Goal: Information Seeking & Learning: Learn about a topic

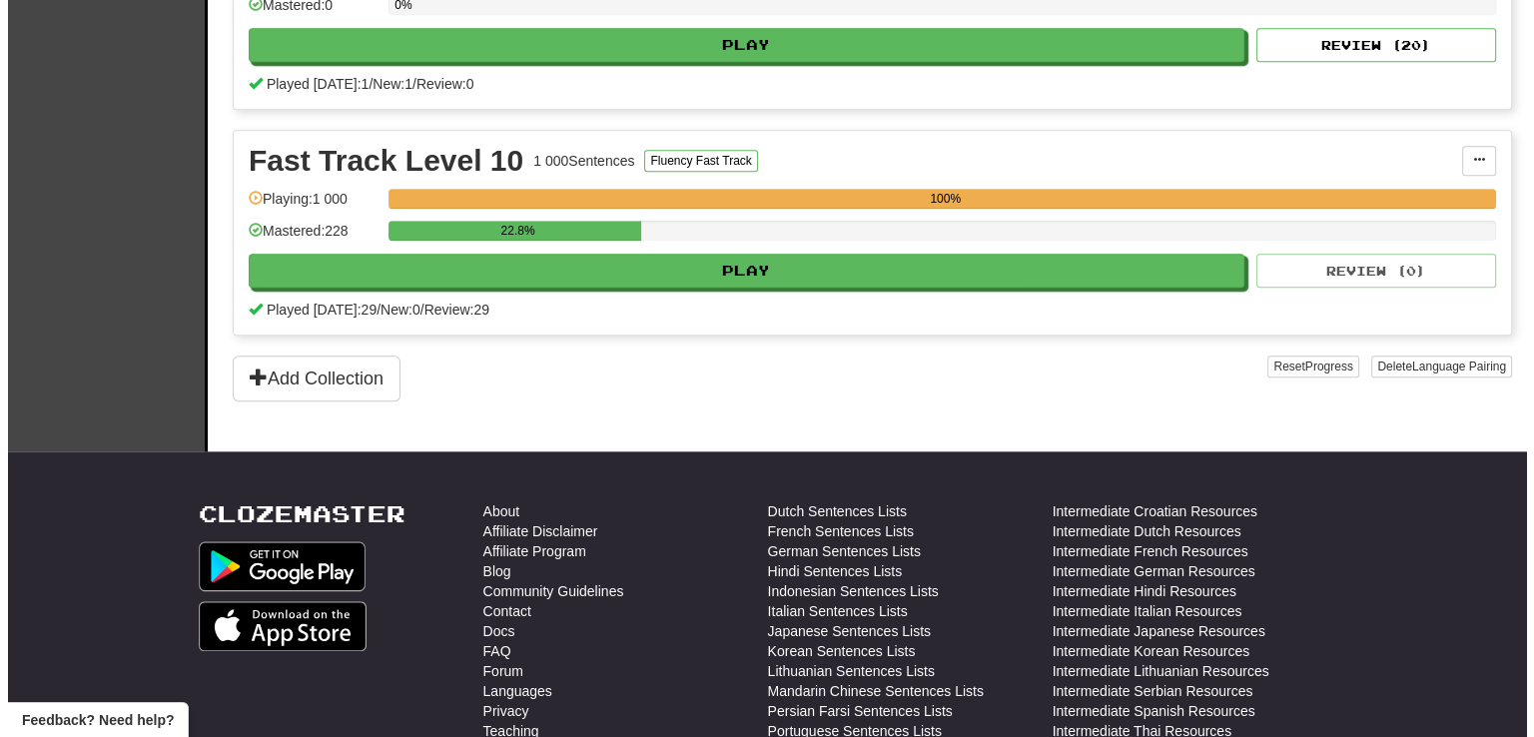
scroll to position [1798, 0]
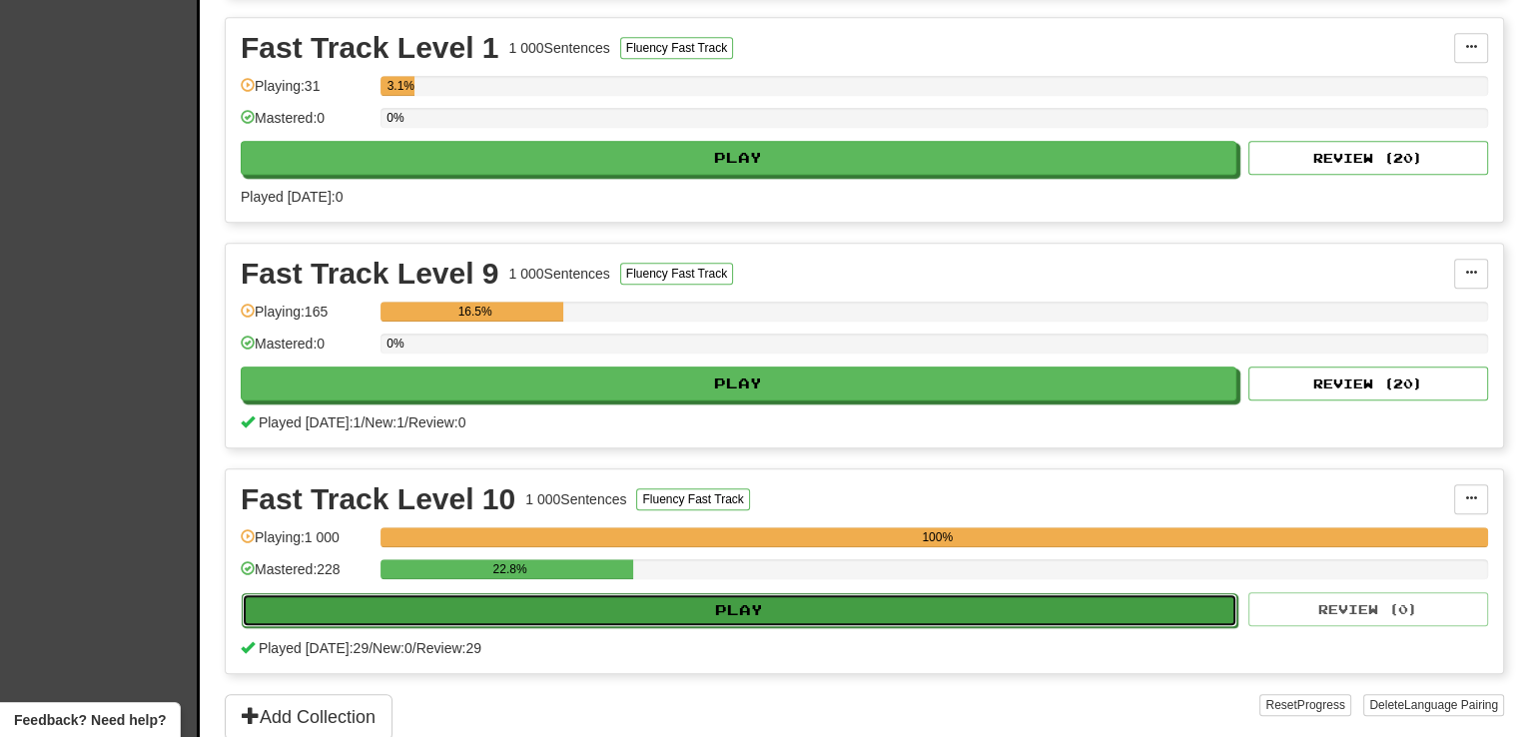
click at [732, 600] on button "Play" at bounding box center [740, 610] width 996 height 34
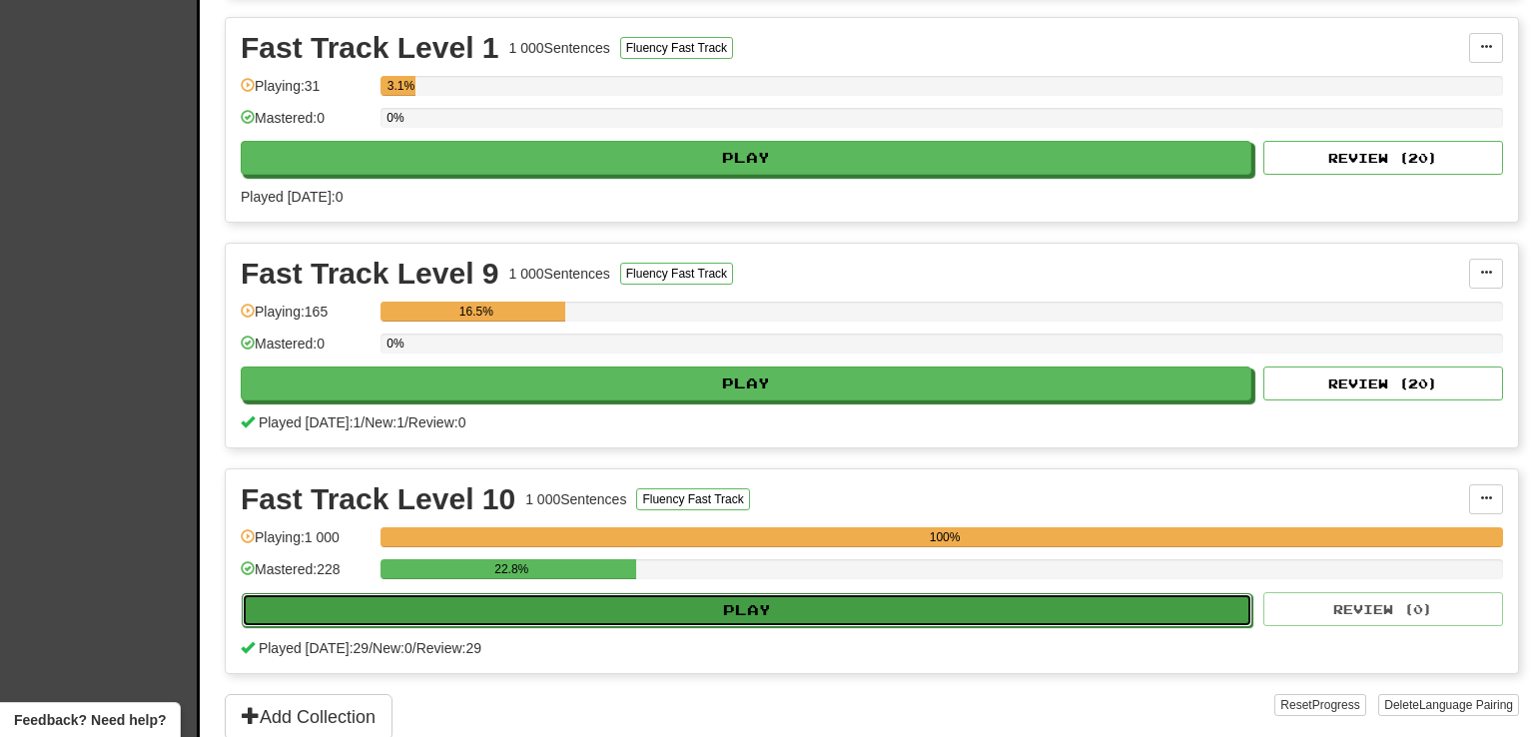
select select "**"
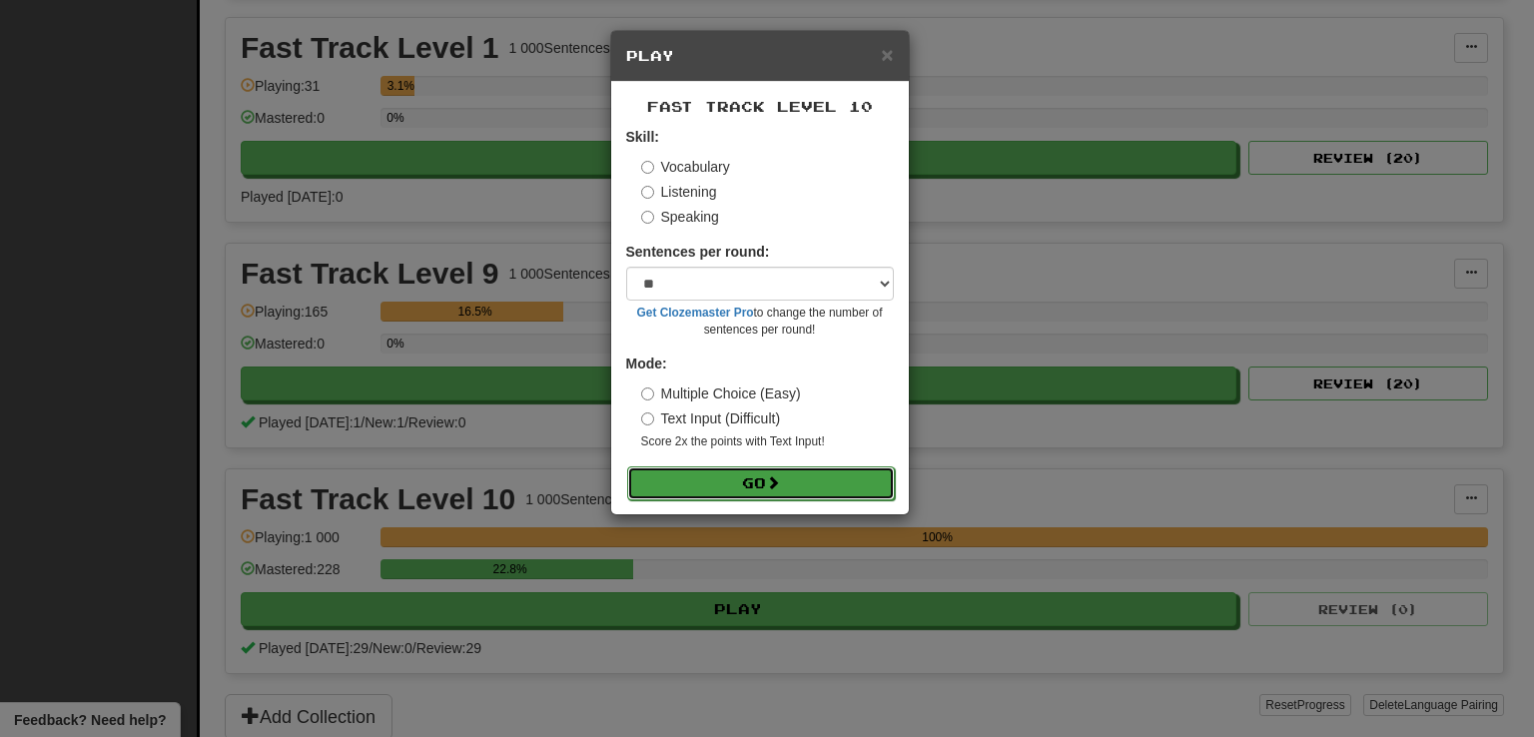
click at [737, 476] on button "Go" at bounding box center [761, 483] width 268 height 34
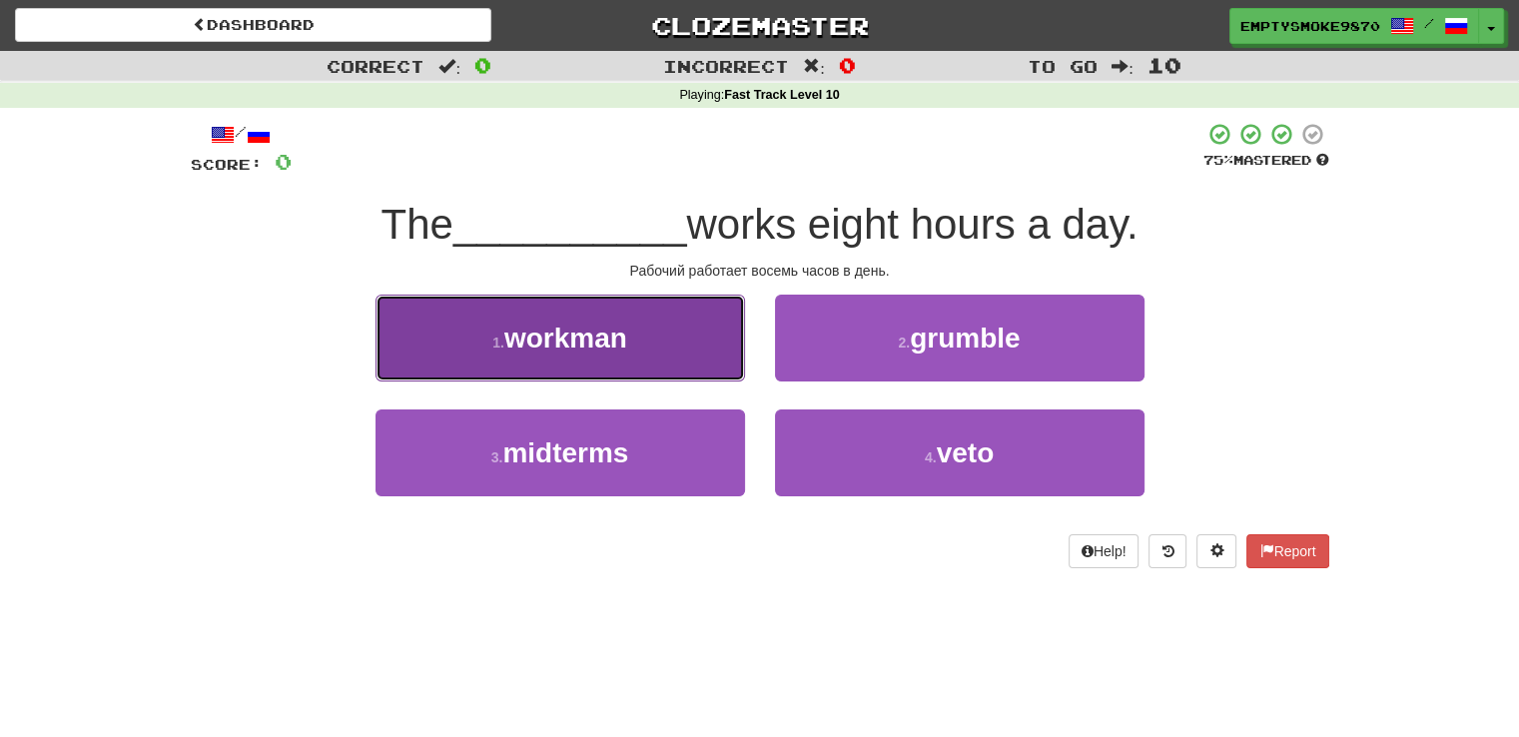
click at [667, 330] on button "1 . workman" at bounding box center [561, 338] width 370 height 87
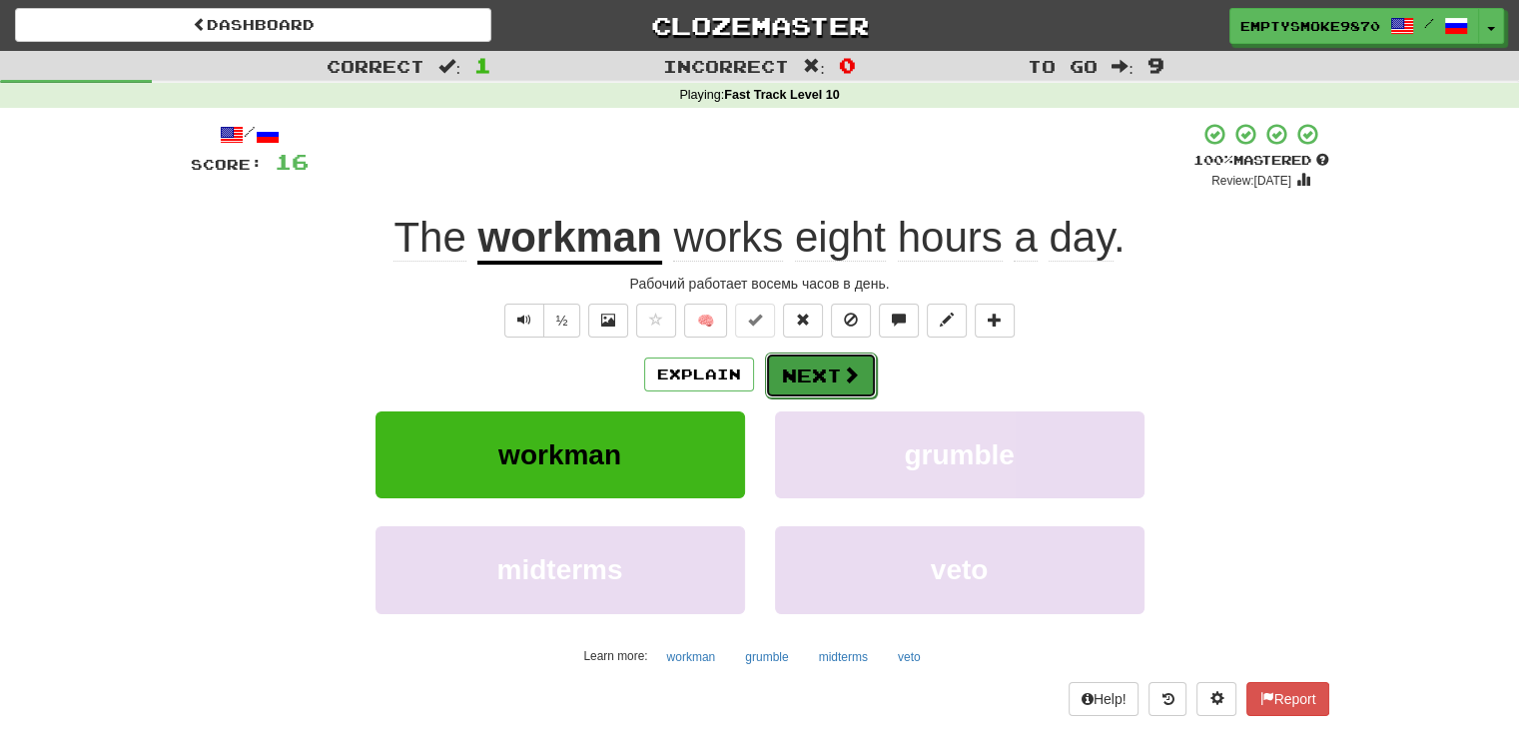
click at [791, 373] on button "Next" at bounding box center [821, 376] width 112 height 46
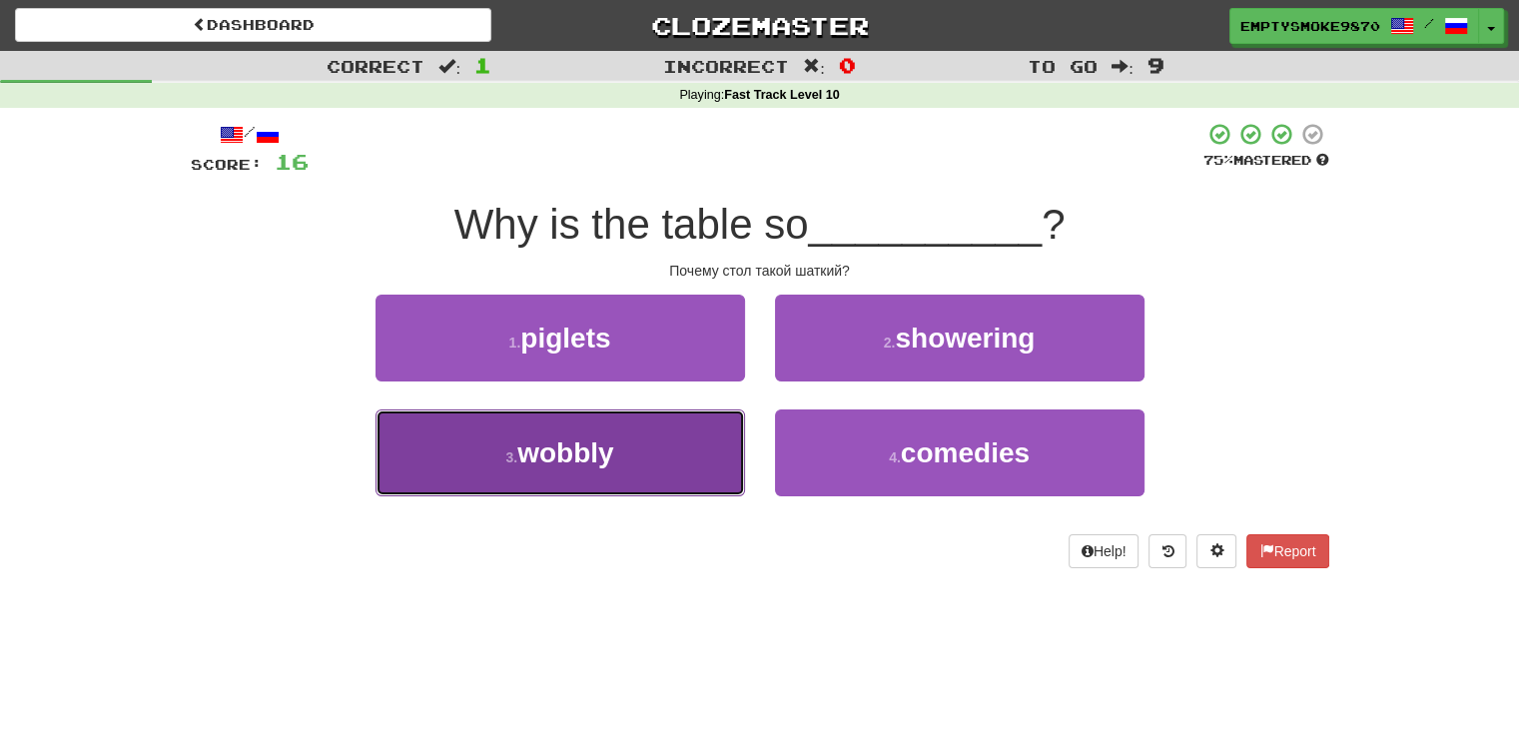
click at [708, 448] on button "3 . wobbly" at bounding box center [561, 453] width 370 height 87
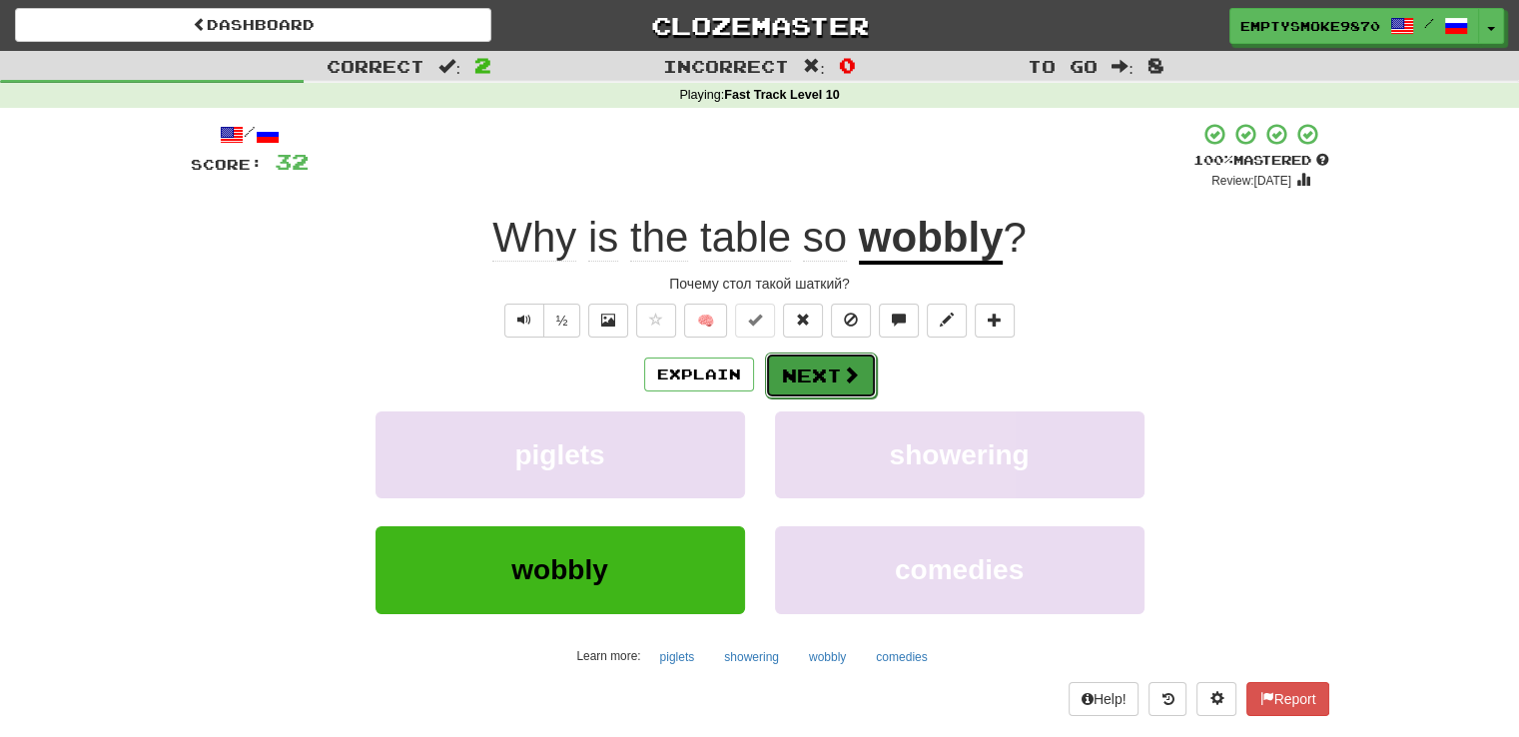
click at [807, 393] on button "Next" at bounding box center [821, 376] width 112 height 46
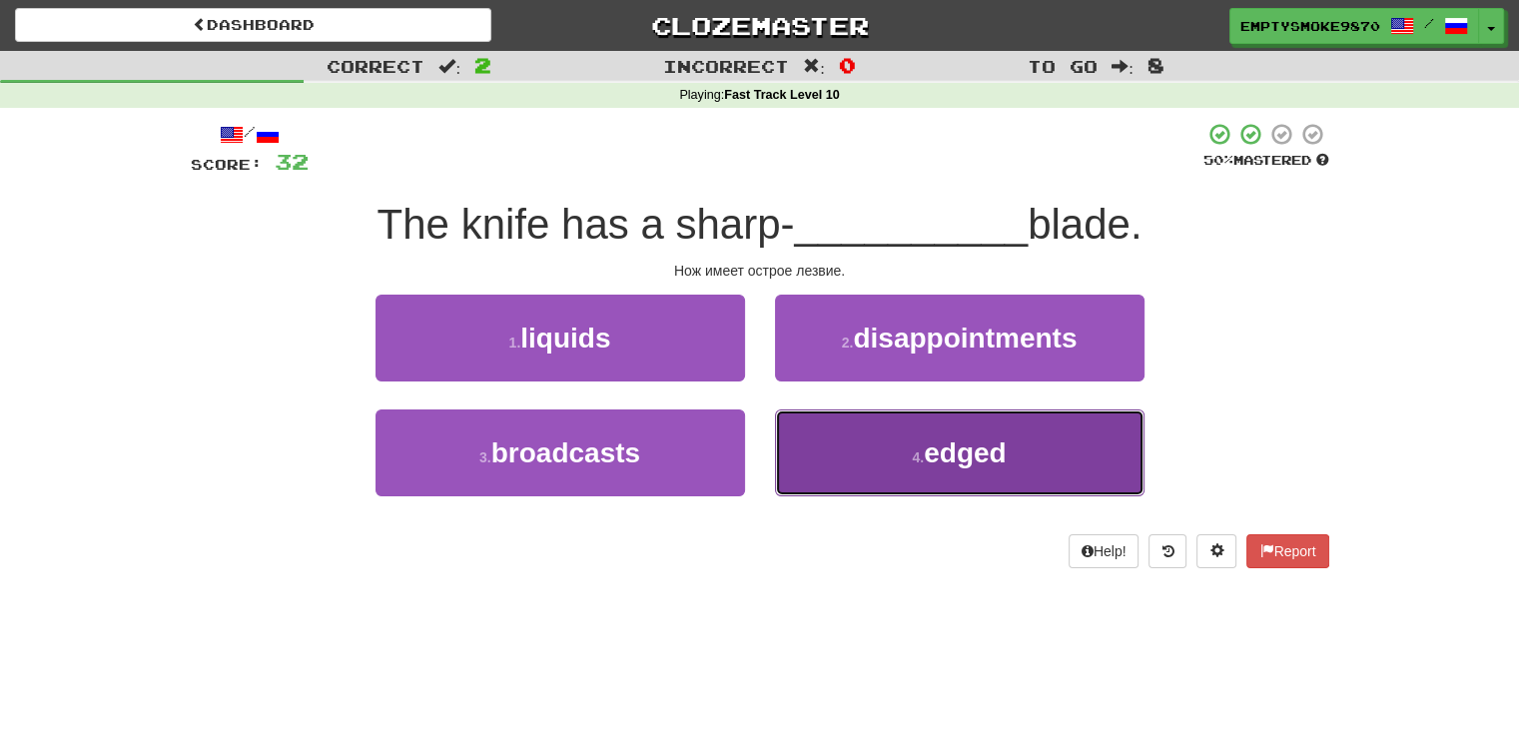
click at [838, 453] on button "4 . edged" at bounding box center [960, 453] width 370 height 87
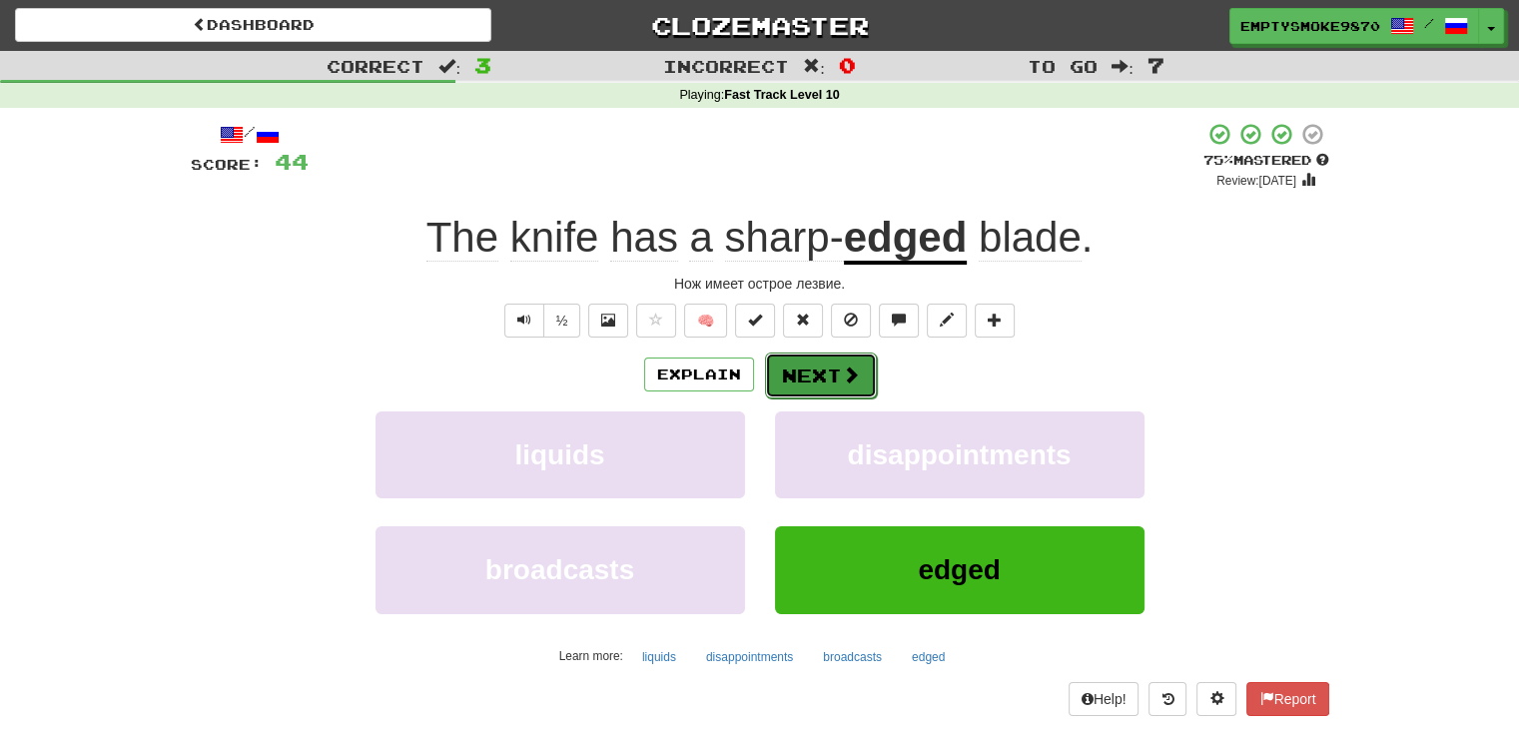
click at [804, 364] on button "Next" at bounding box center [821, 376] width 112 height 46
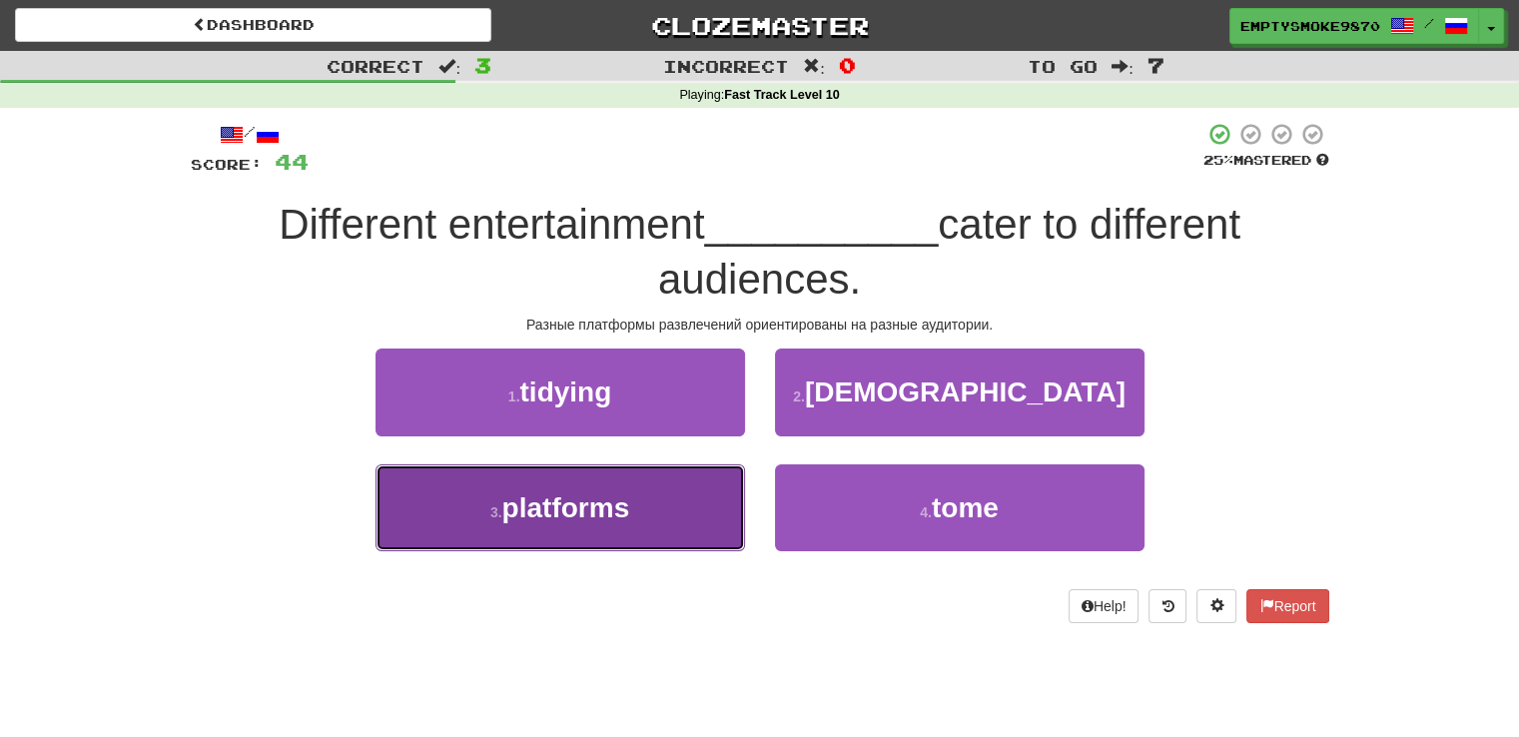
click at [703, 483] on button "3 . platforms" at bounding box center [561, 507] width 370 height 87
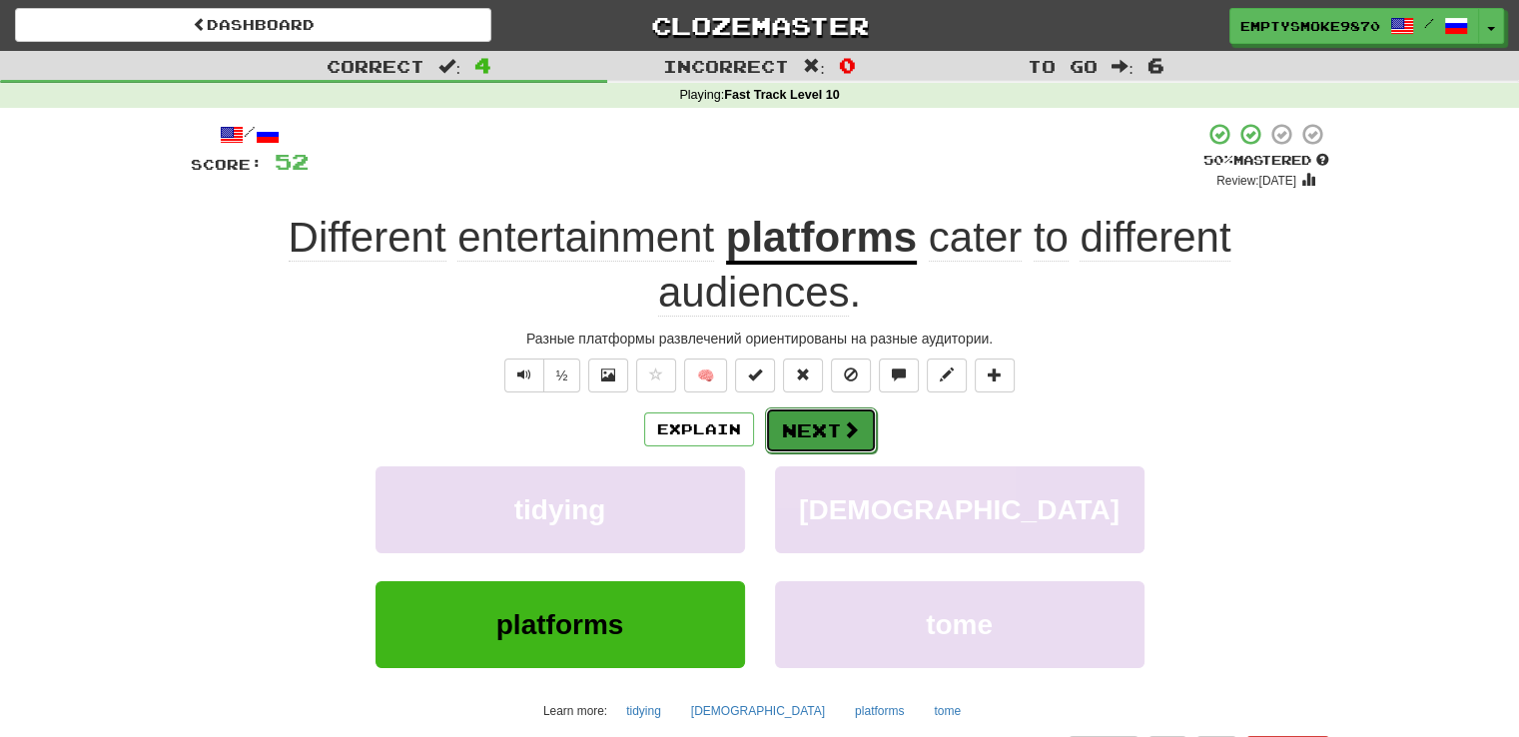
click at [800, 437] on button "Next" at bounding box center [821, 431] width 112 height 46
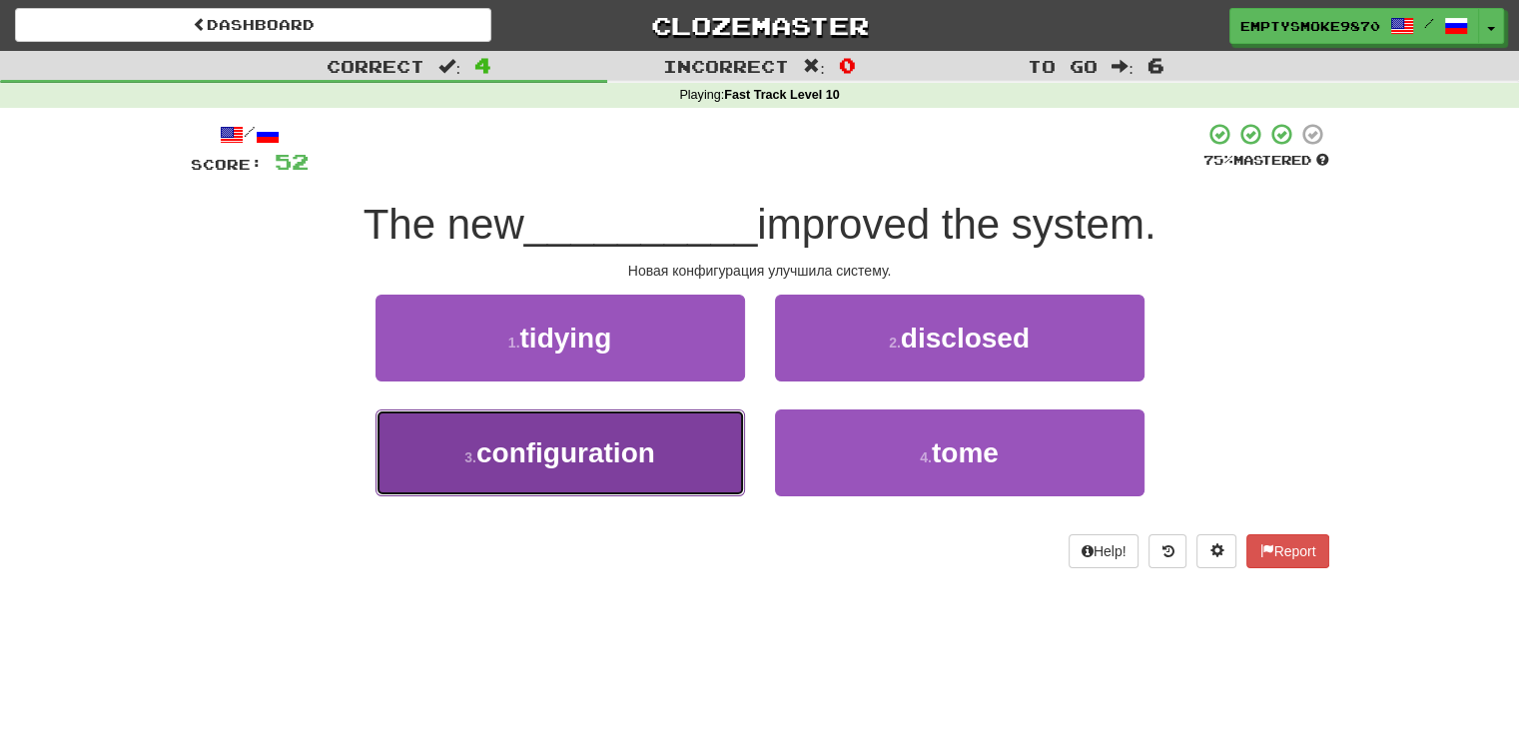
click at [714, 443] on button "3 . configuration" at bounding box center [561, 453] width 370 height 87
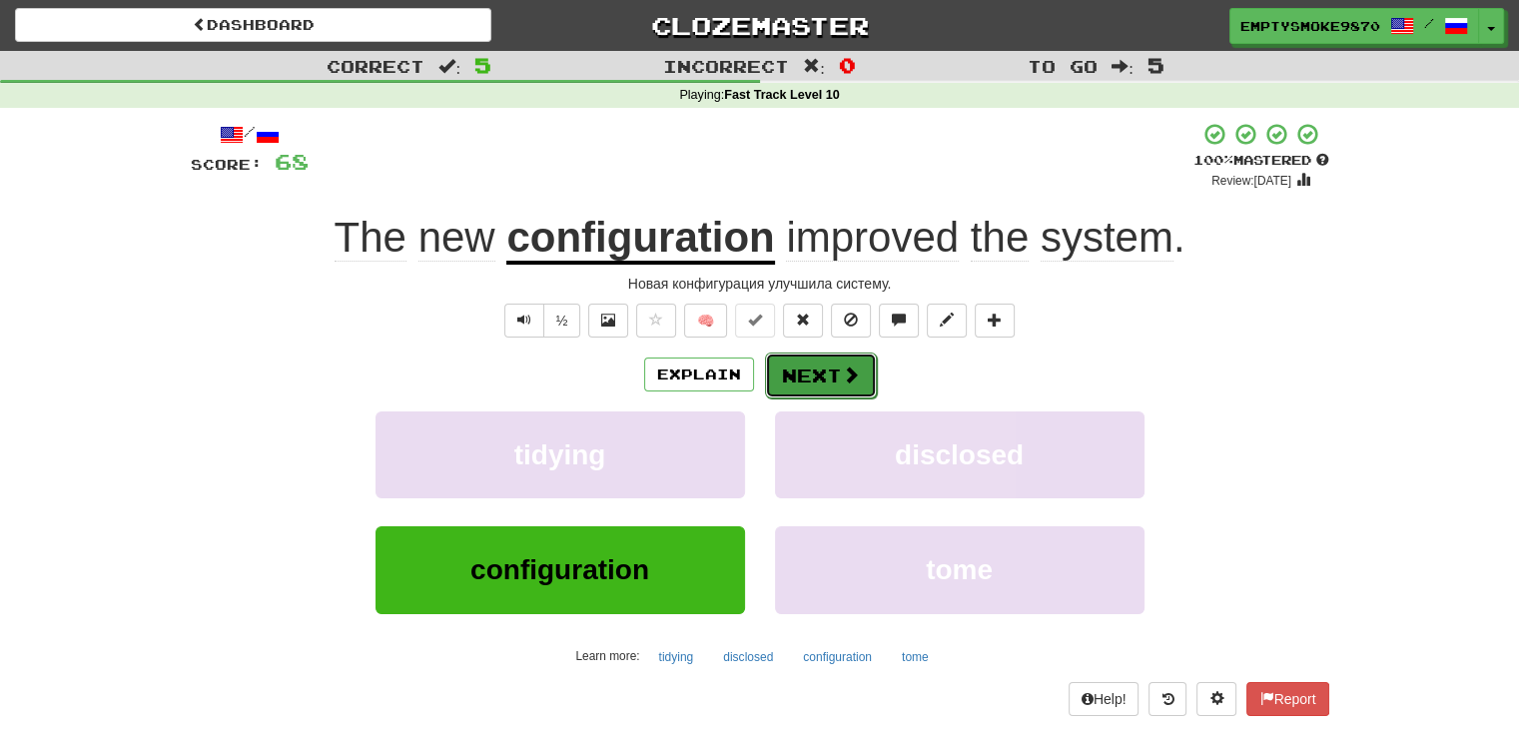
click at [848, 374] on span at bounding box center [851, 375] width 18 height 18
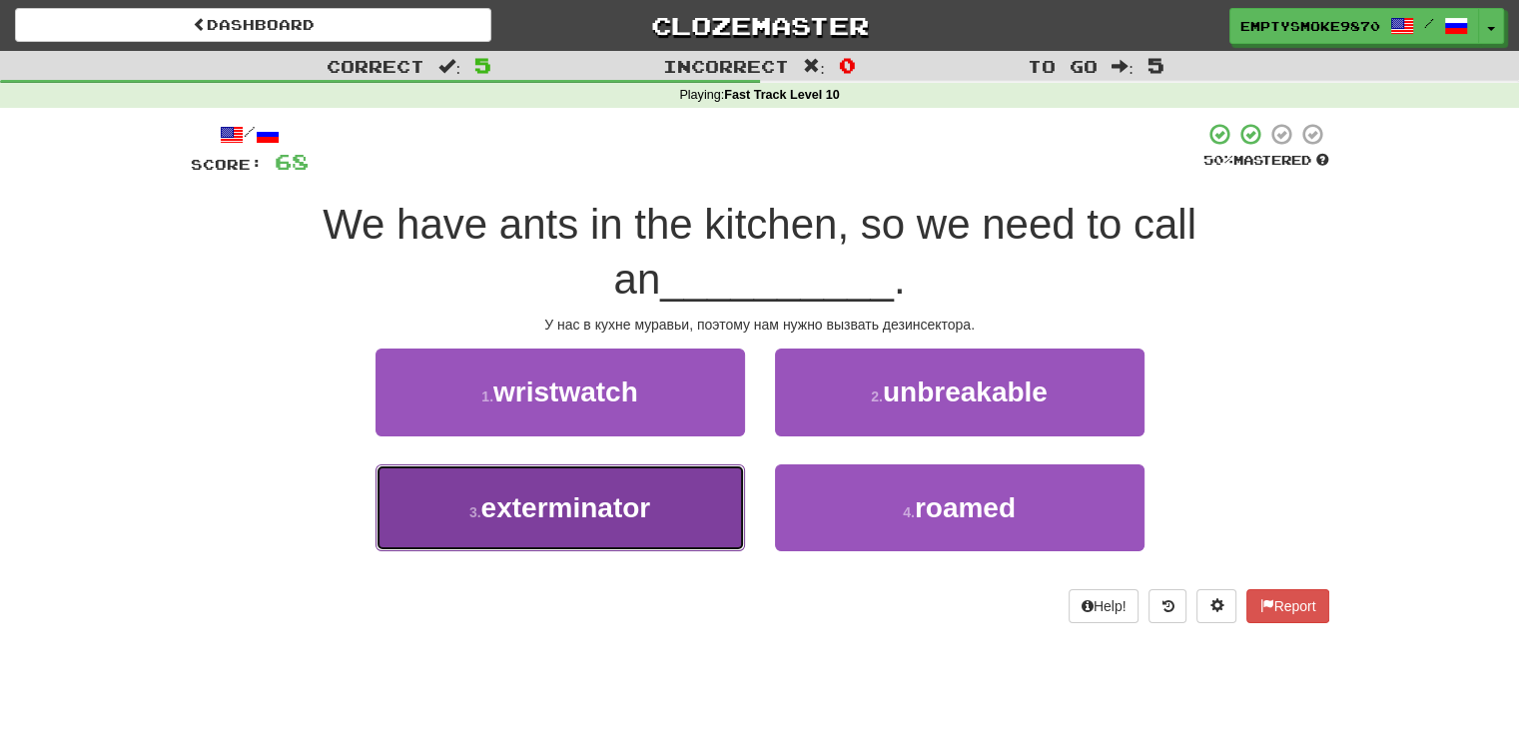
click at [737, 526] on button "3 . exterminator" at bounding box center [561, 507] width 370 height 87
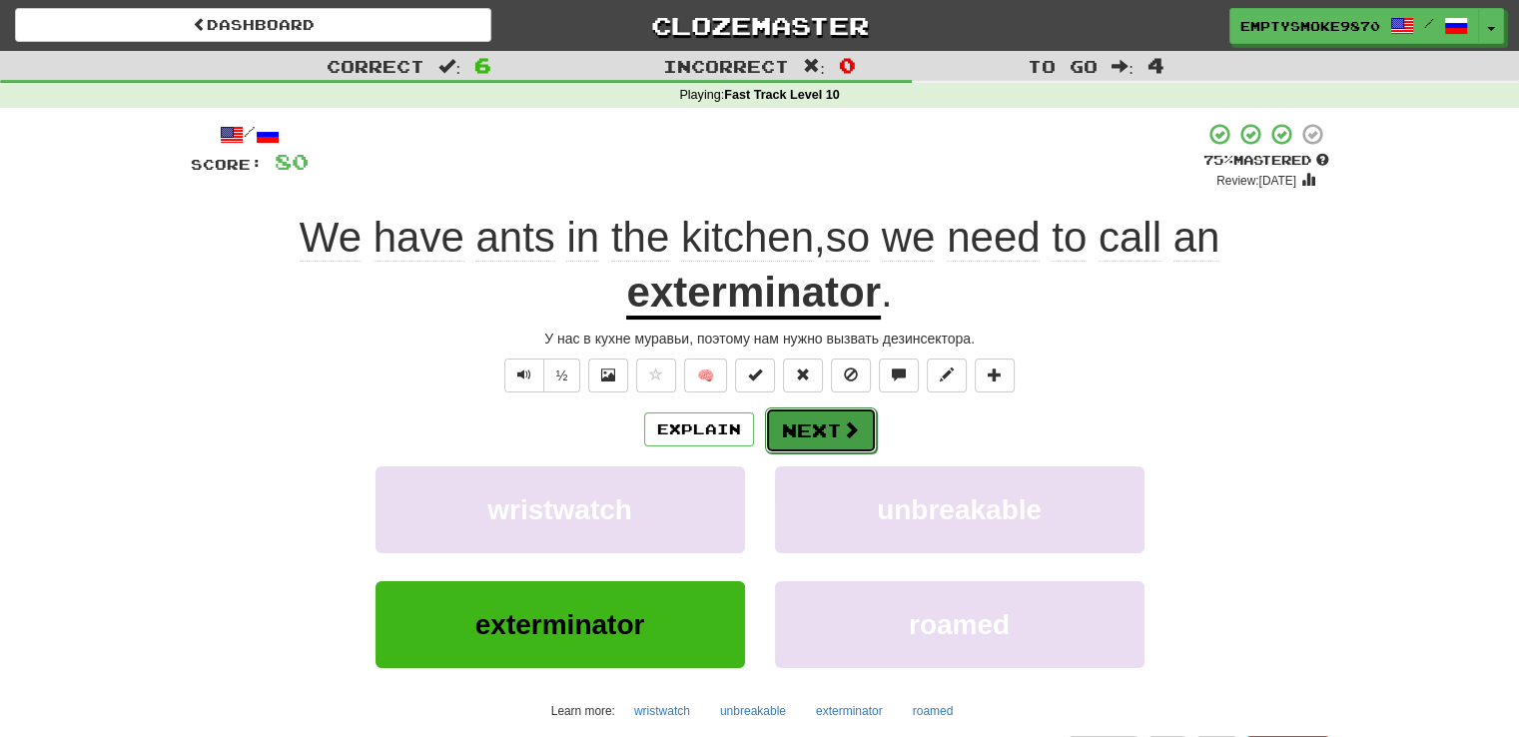
click at [830, 422] on button "Next" at bounding box center [821, 431] width 112 height 46
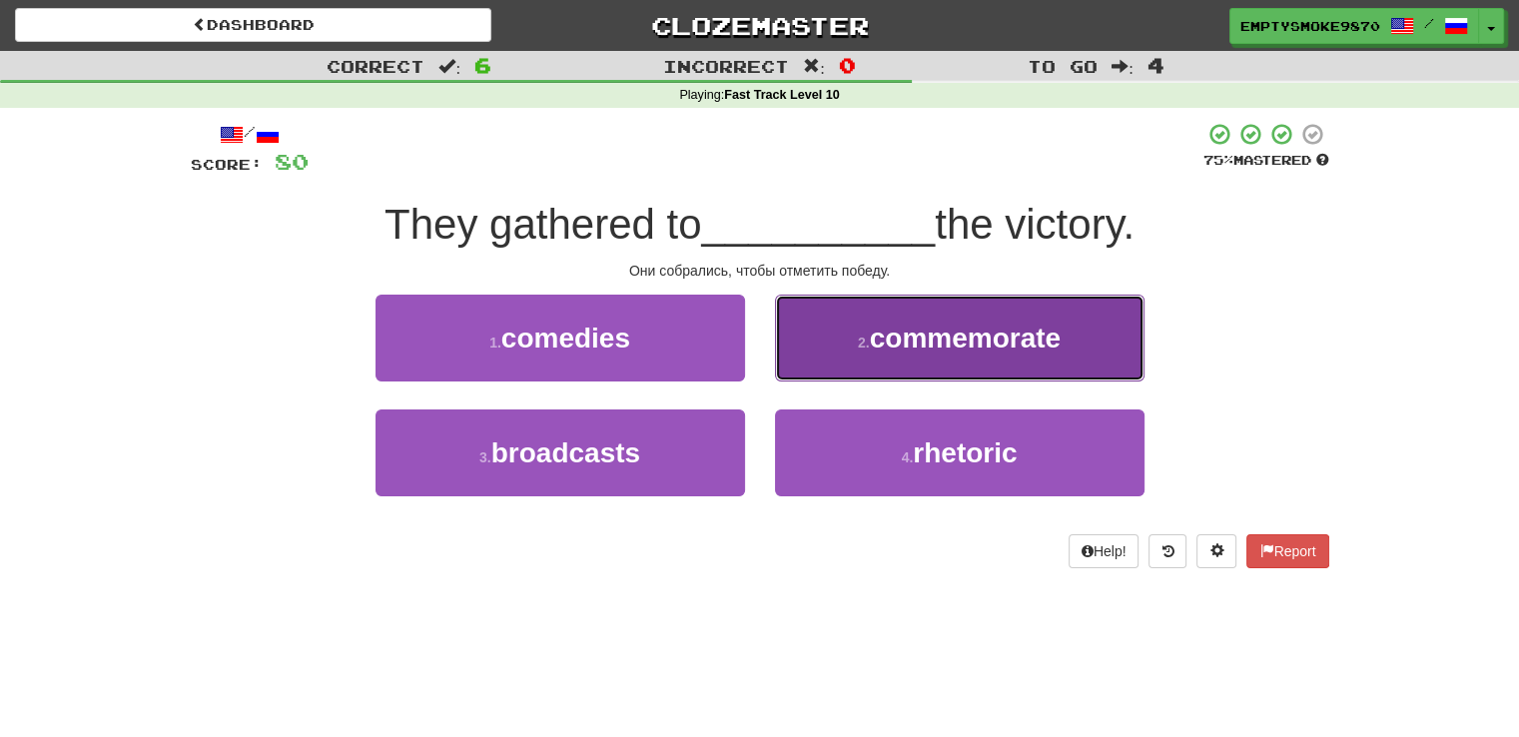
click at [827, 358] on button "2 . commemorate" at bounding box center [960, 338] width 370 height 87
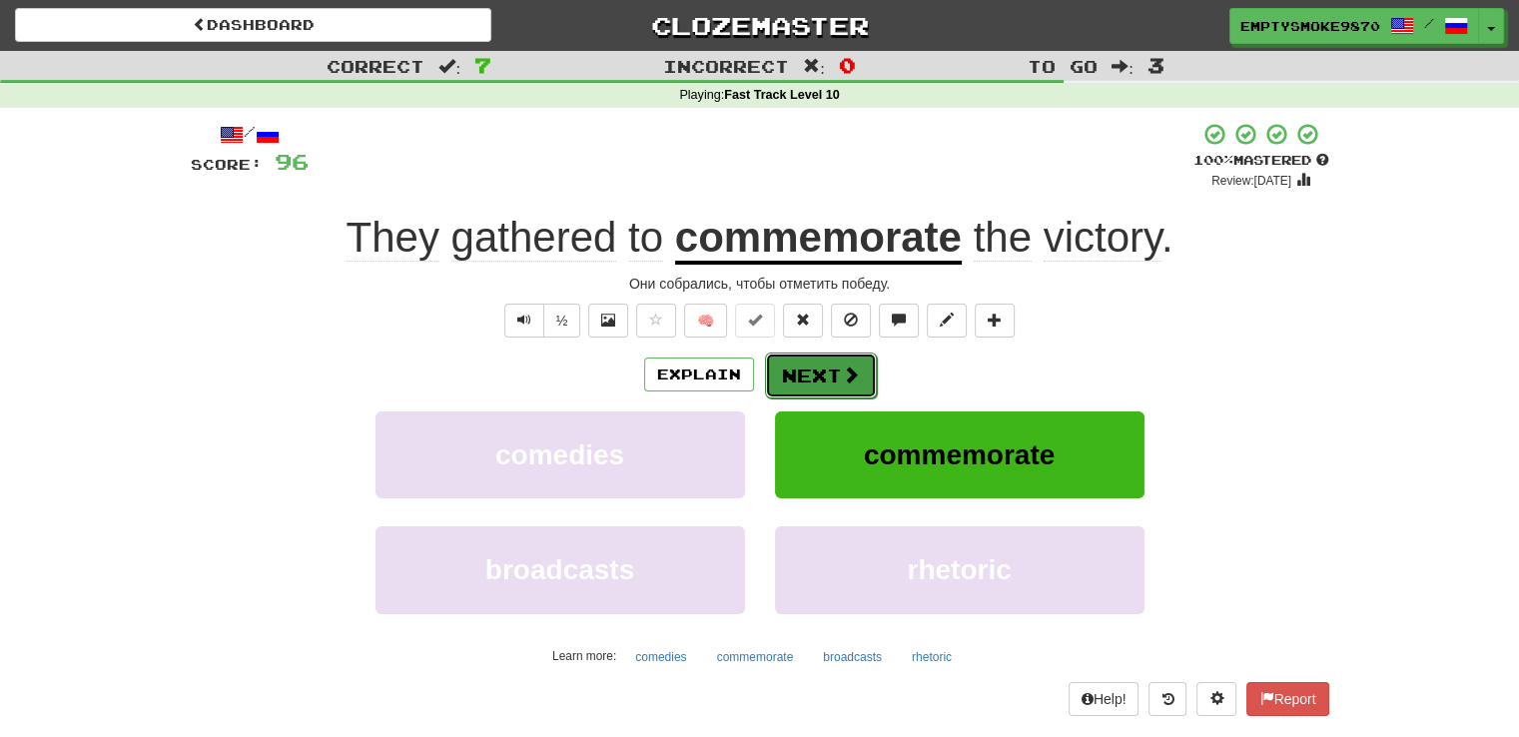
click at [842, 376] on span at bounding box center [851, 375] width 18 height 18
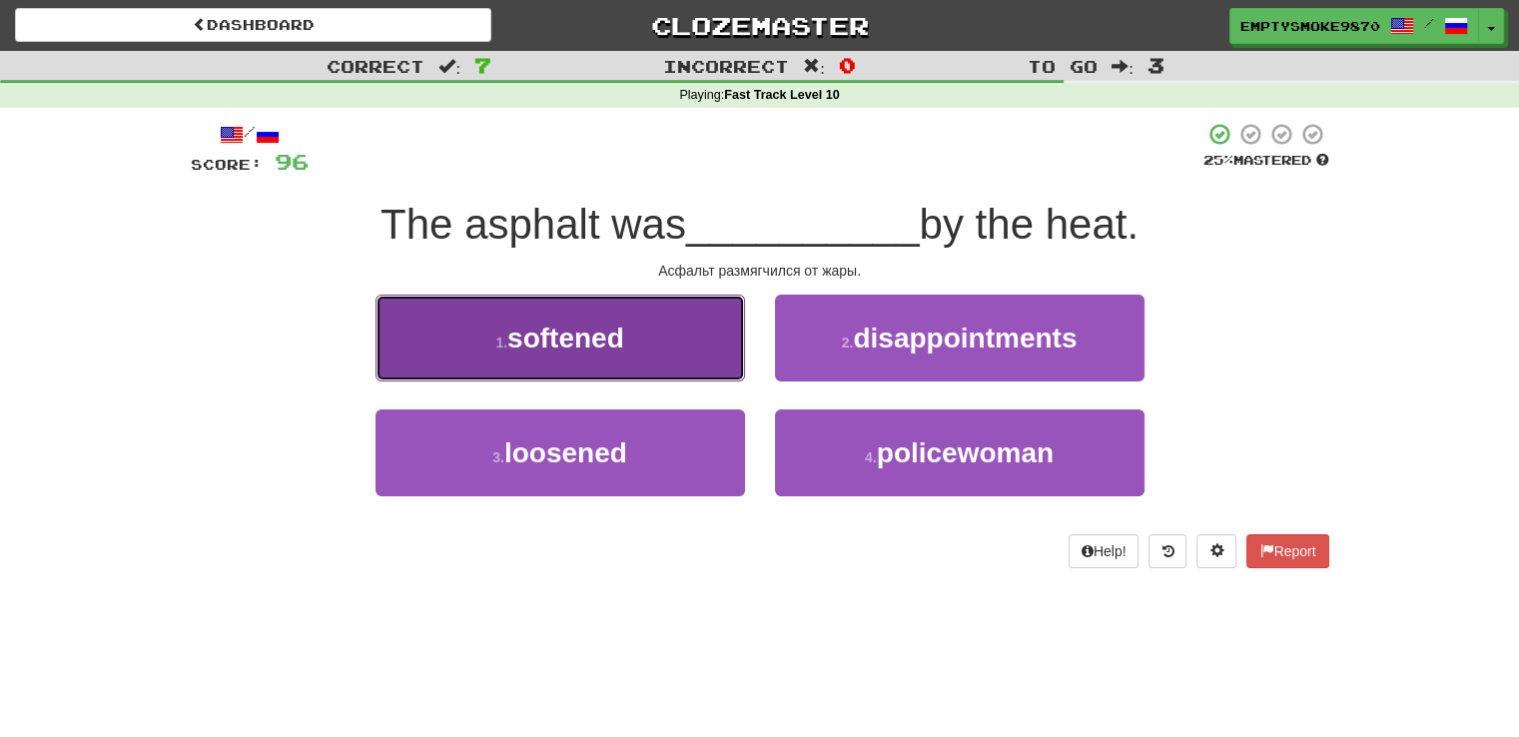
click at [722, 341] on button "1 . softened" at bounding box center [561, 338] width 370 height 87
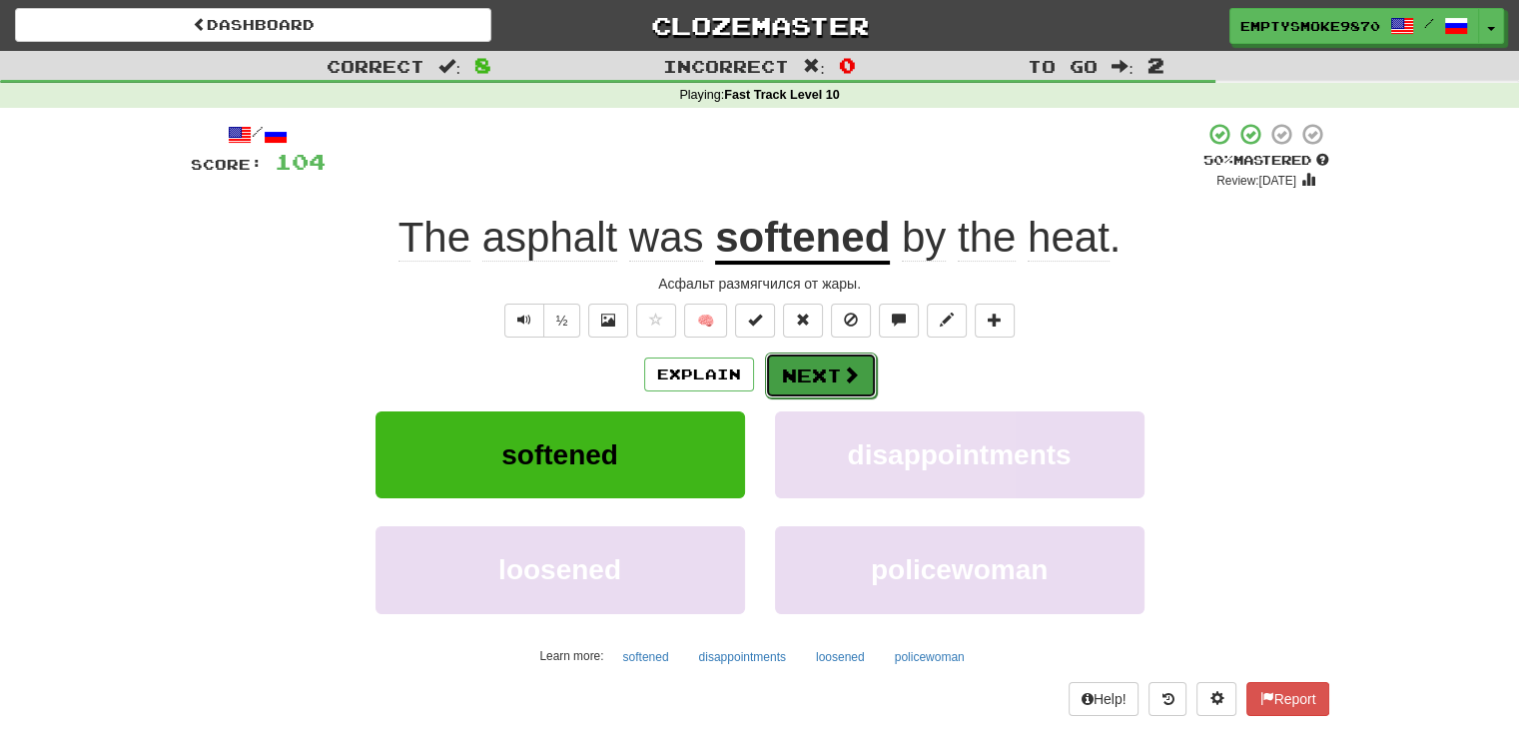
click at [798, 365] on button "Next" at bounding box center [821, 376] width 112 height 46
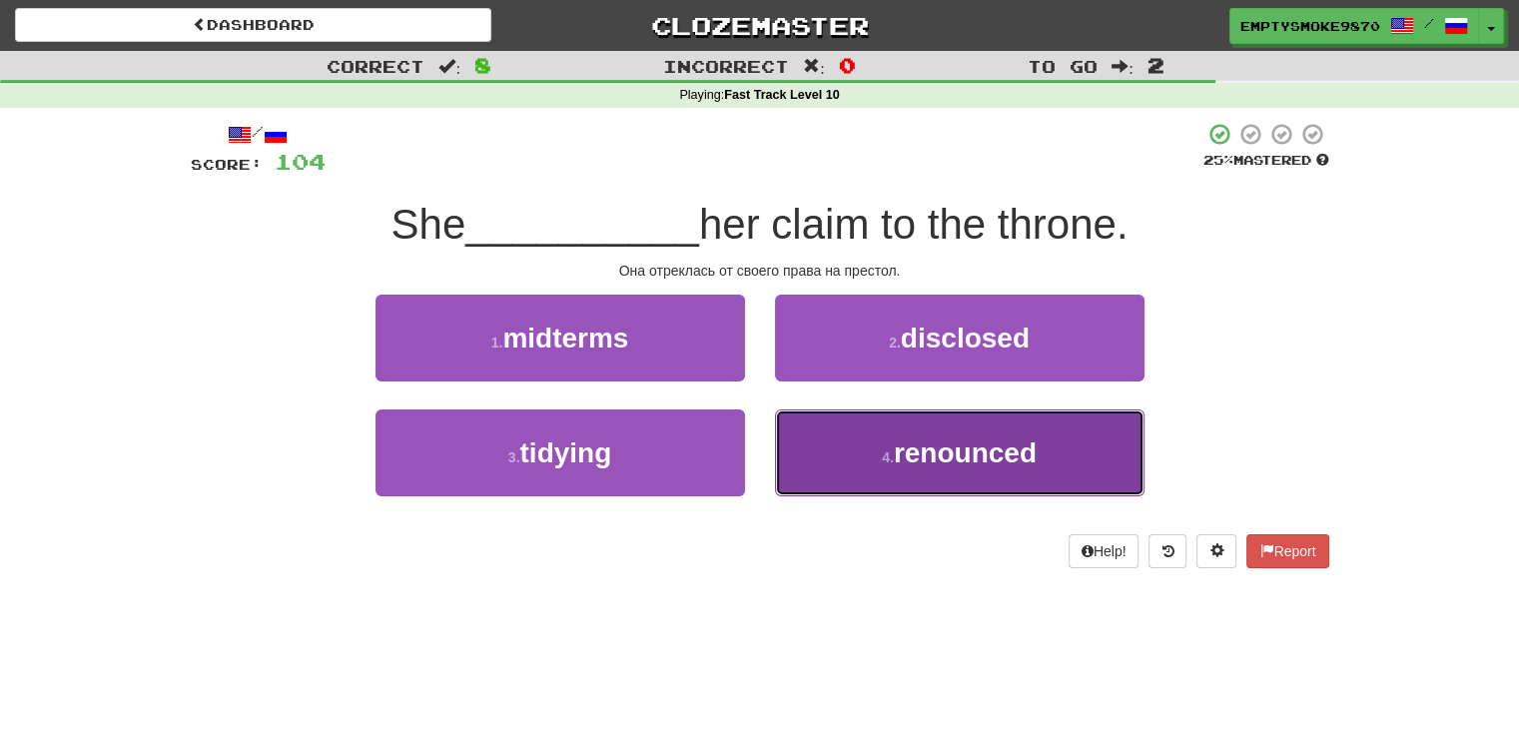
click at [831, 441] on button "4 . renounced" at bounding box center [960, 453] width 370 height 87
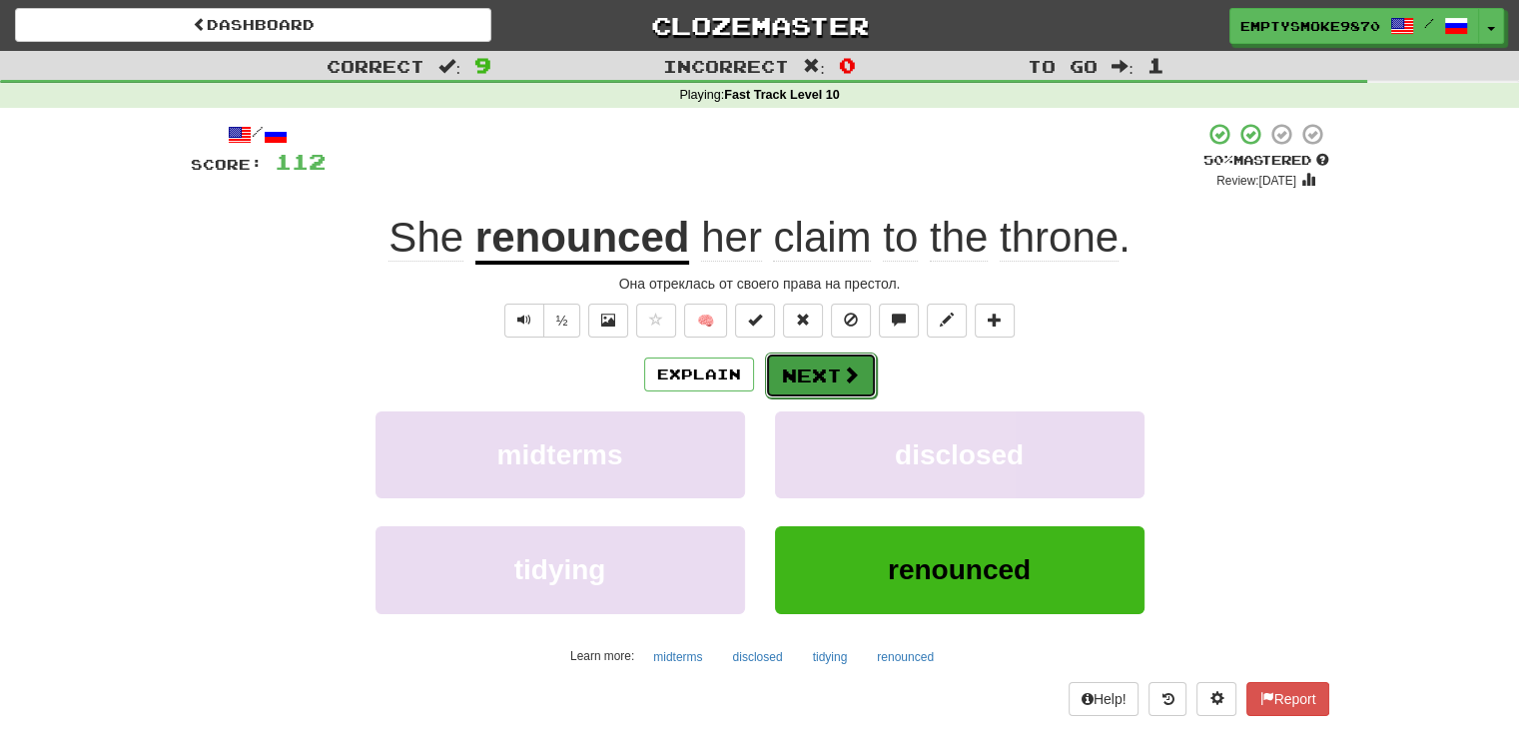
click at [842, 371] on span at bounding box center [851, 375] width 18 height 18
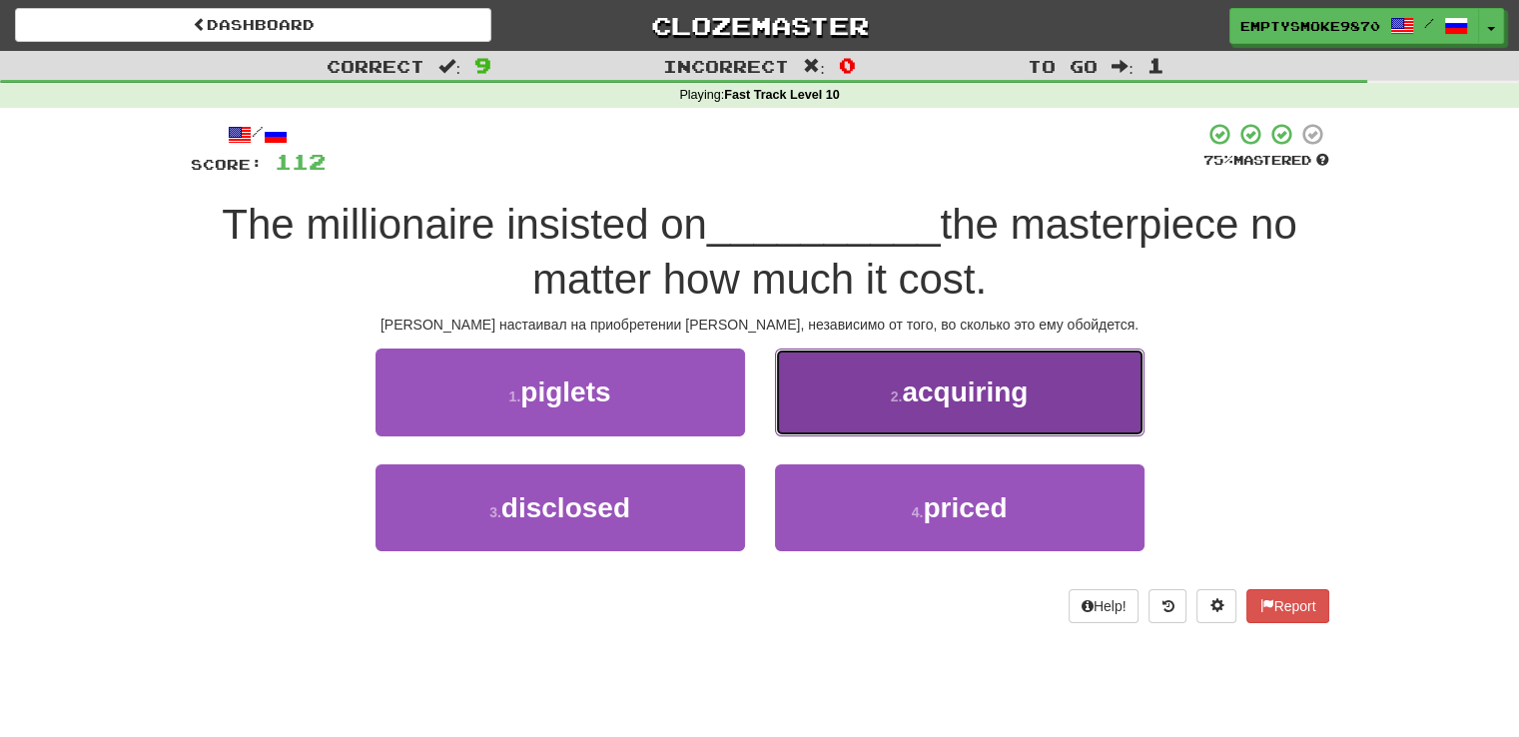
click at [834, 393] on button "2 . acquiring" at bounding box center [960, 392] width 370 height 87
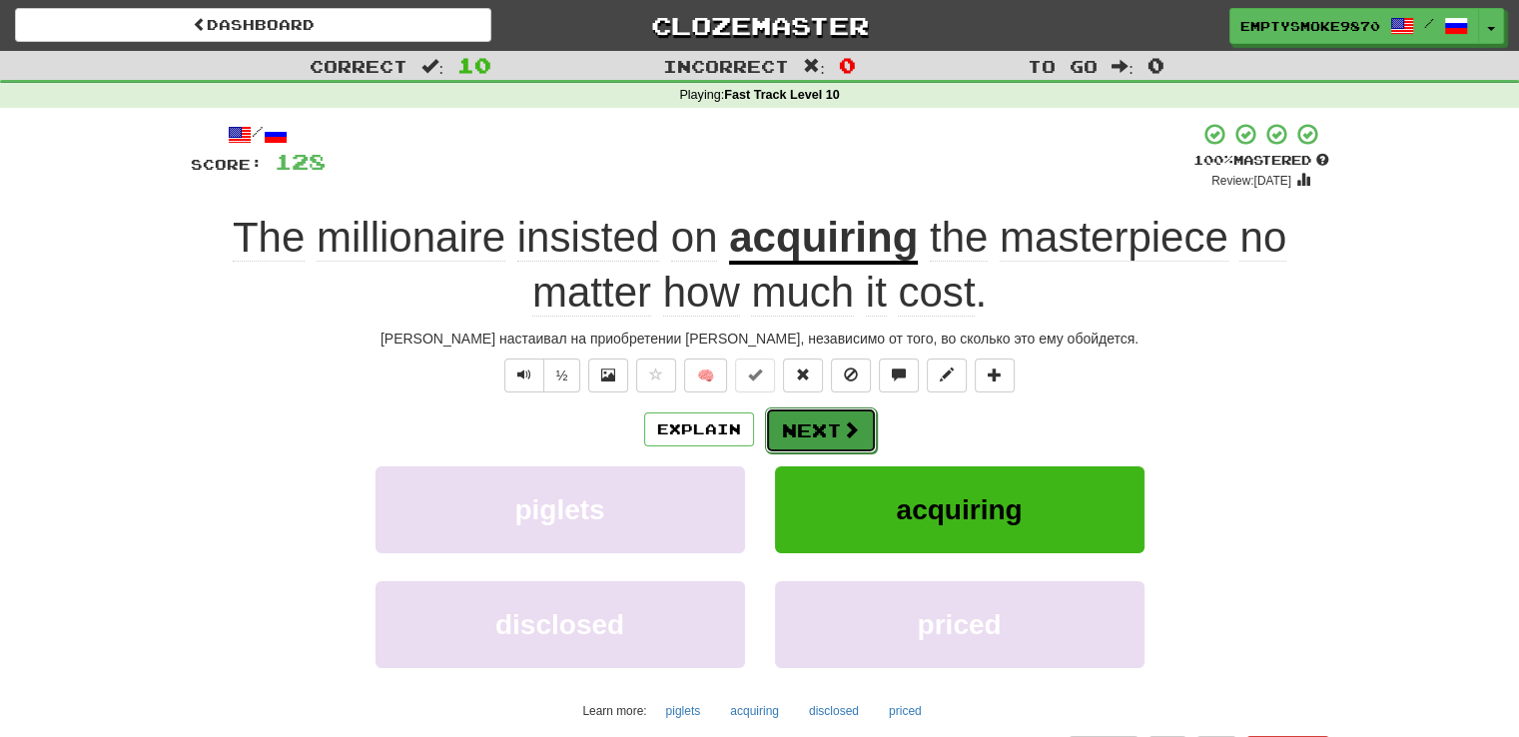
click at [807, 430] on button "Next" at bounding box center [821, 431] width 112 height 46
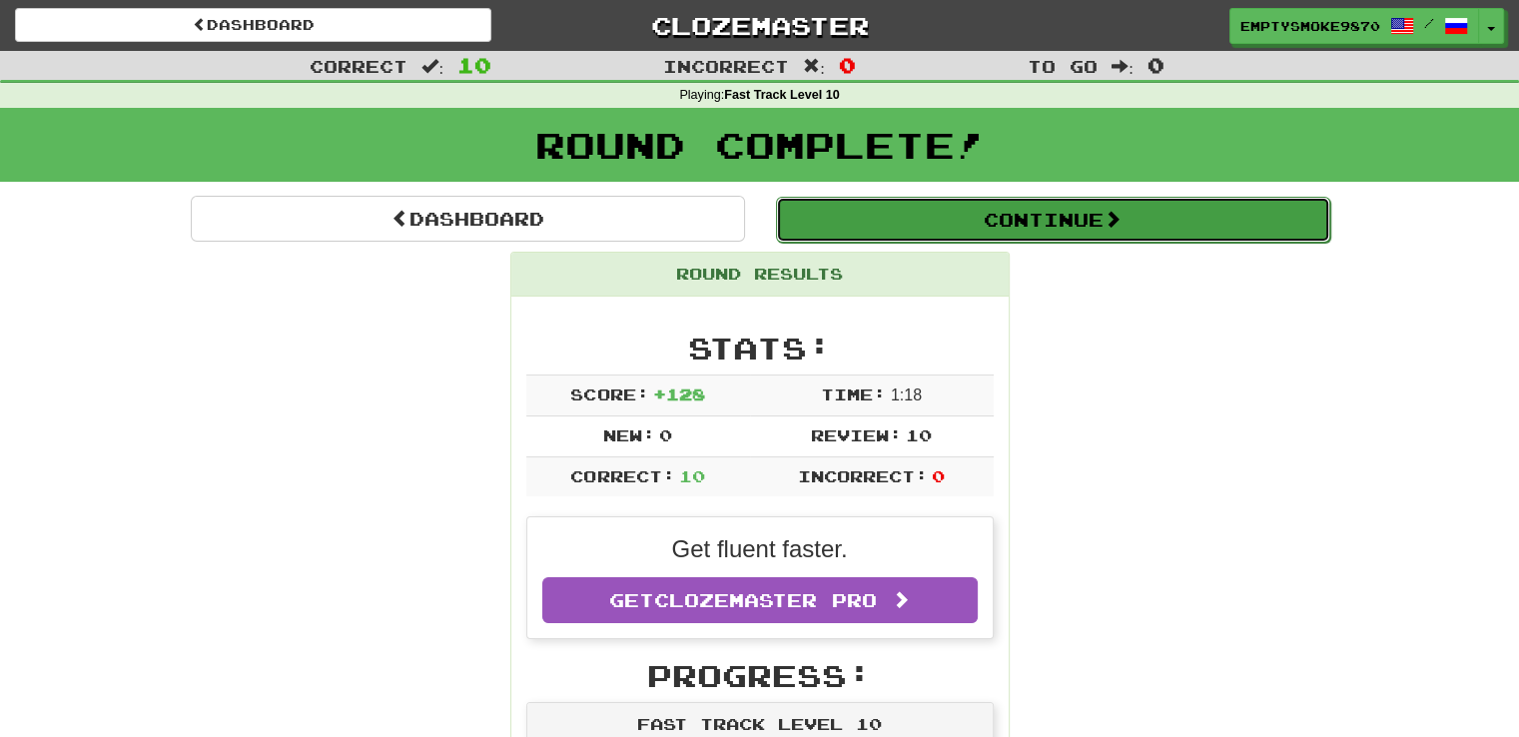
click at [1003, 226] on button "Continue" at bounding box center [1053, 220] width 554 height 46
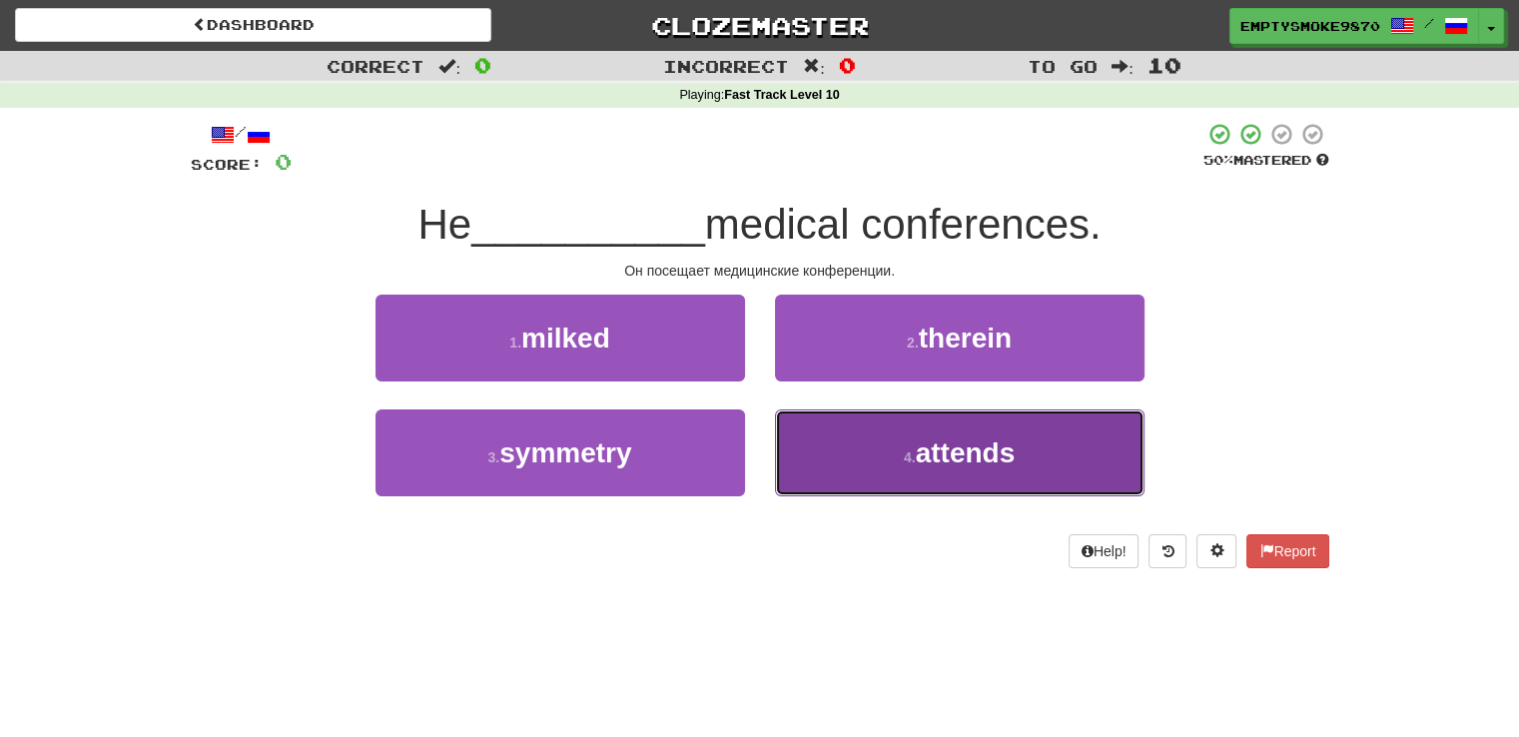
click at [871, 468] on button "4 . attends" at bounding box center [960, 453] width 370 height 87
